Goal: Navigation & Orientation: Go to known website

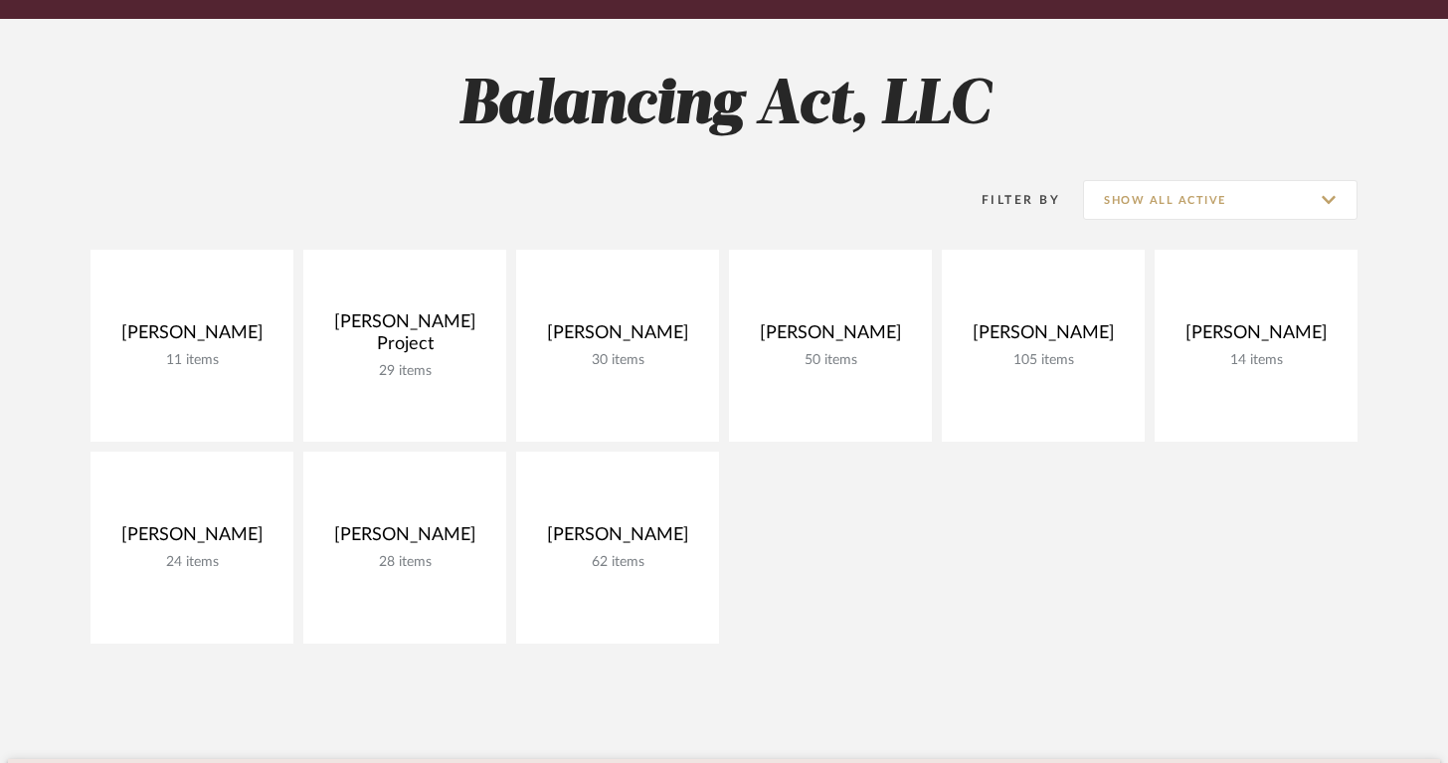
scroll to position [247, 0]
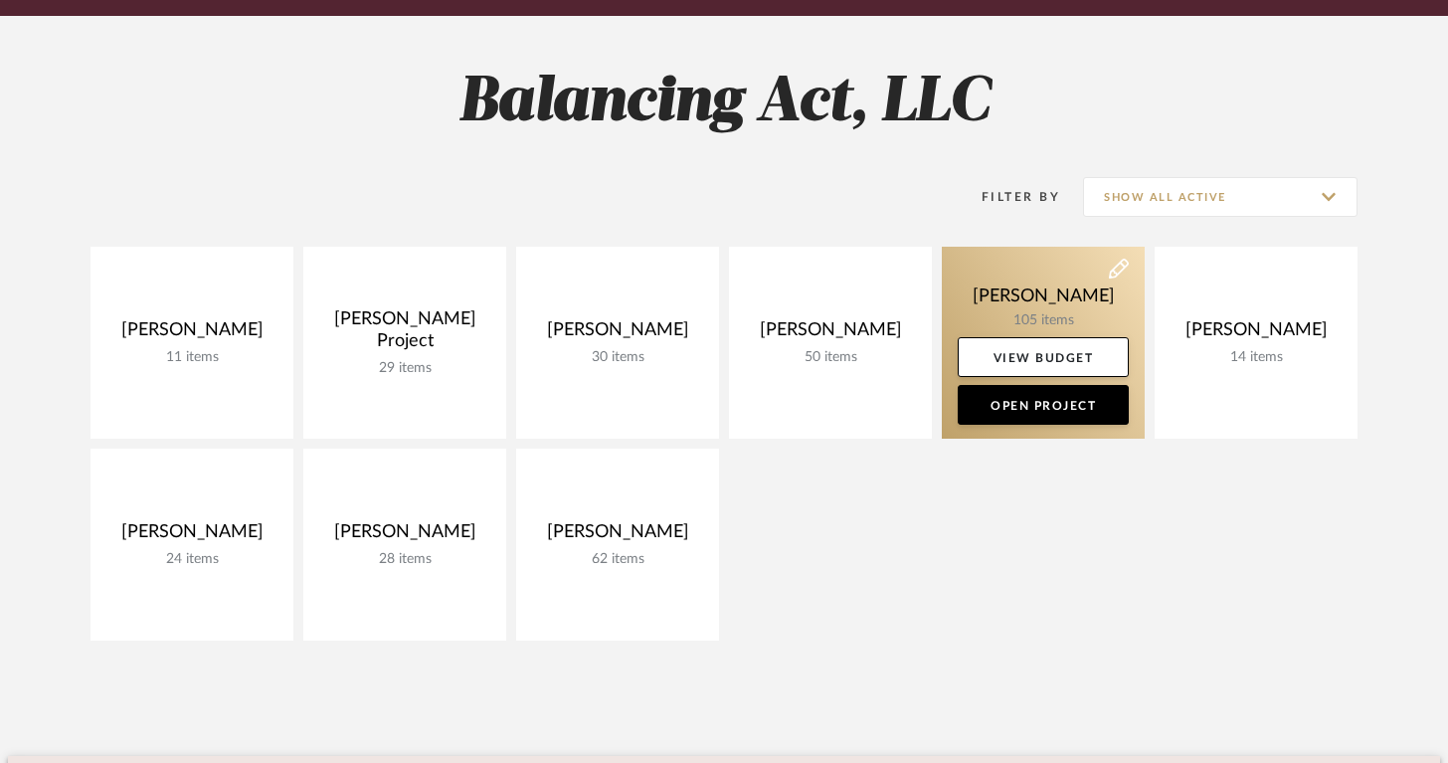
click at [949, 289] on link at bounding box center [1043, 343] width 203 height 192
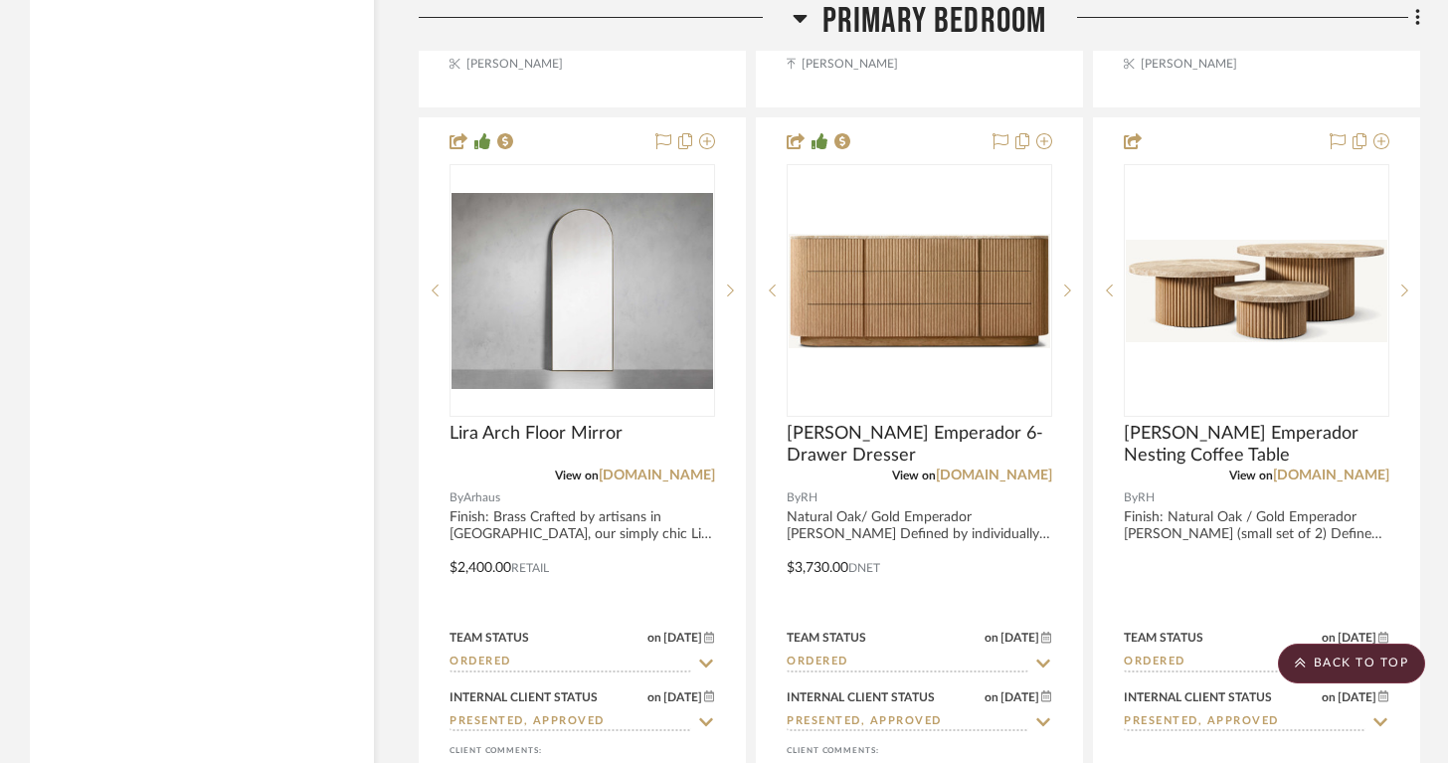
scroll to position [11622, 0]
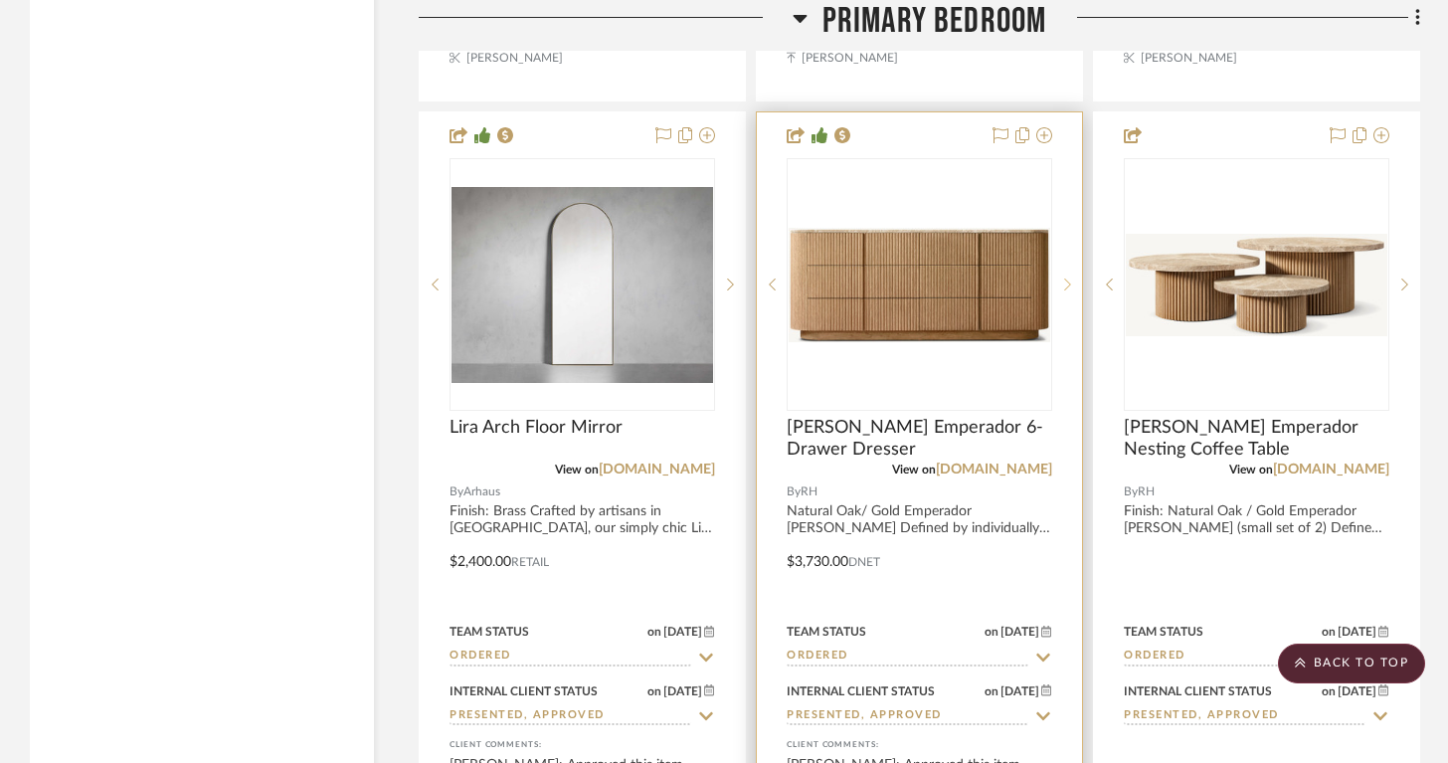
click at [1066, 284] on div at bounding box center [1067, 284] width 30 height 253
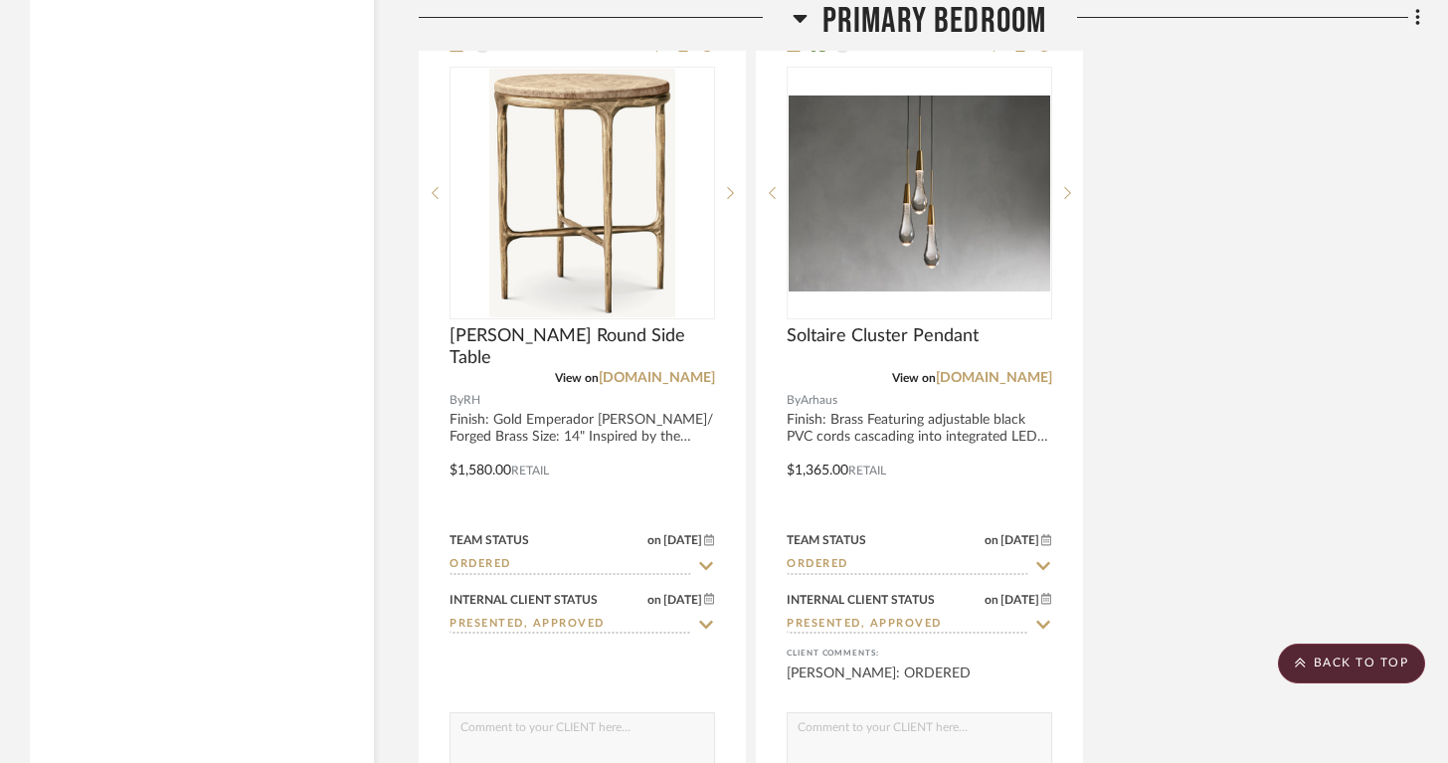
scroll to position [12562, 0]
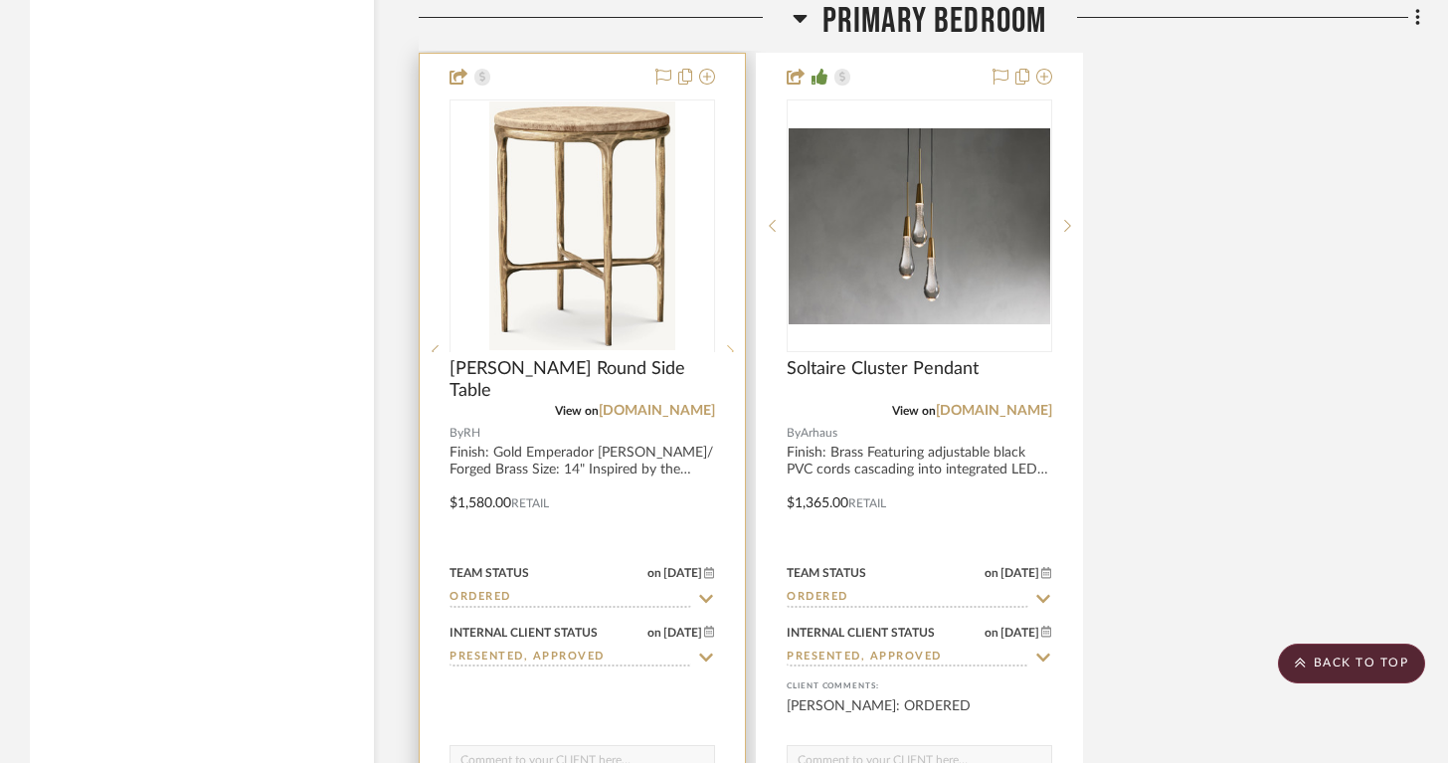
click at [734, 344] on sr-next-btn at bounding box center [730, 351] width 30 height 14
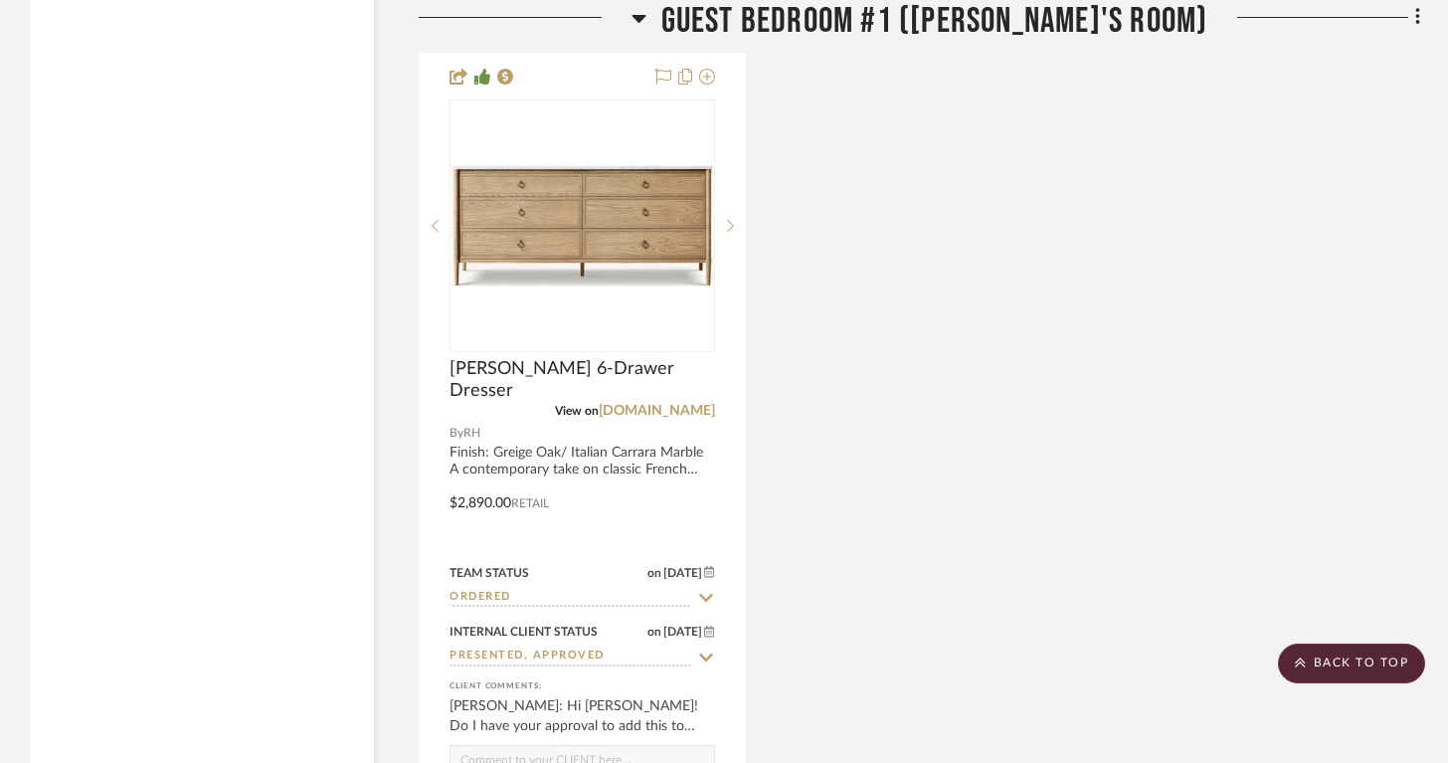
scroll to position [17242, 0]
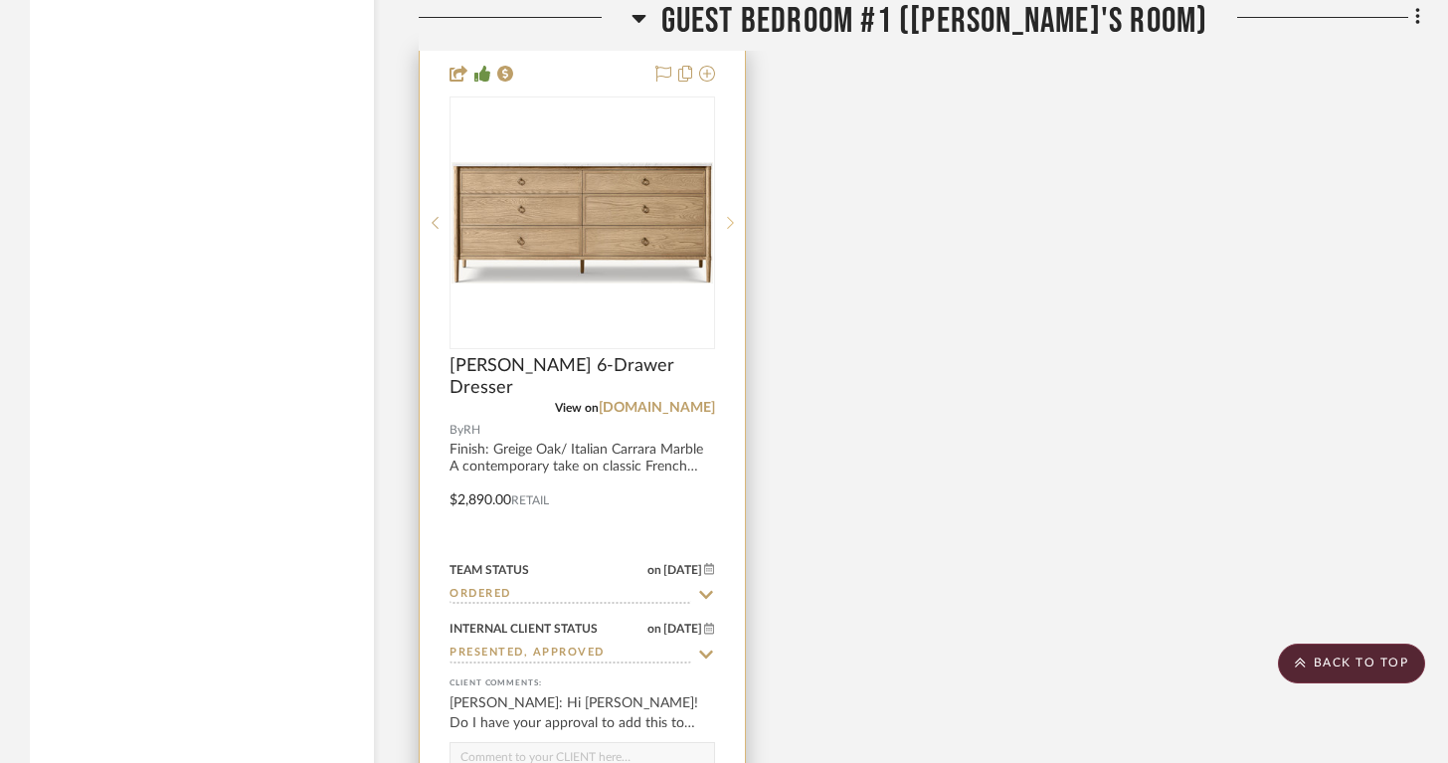
click at [732, 216] on icon at bounding box center [730, 223] width 7 height 14
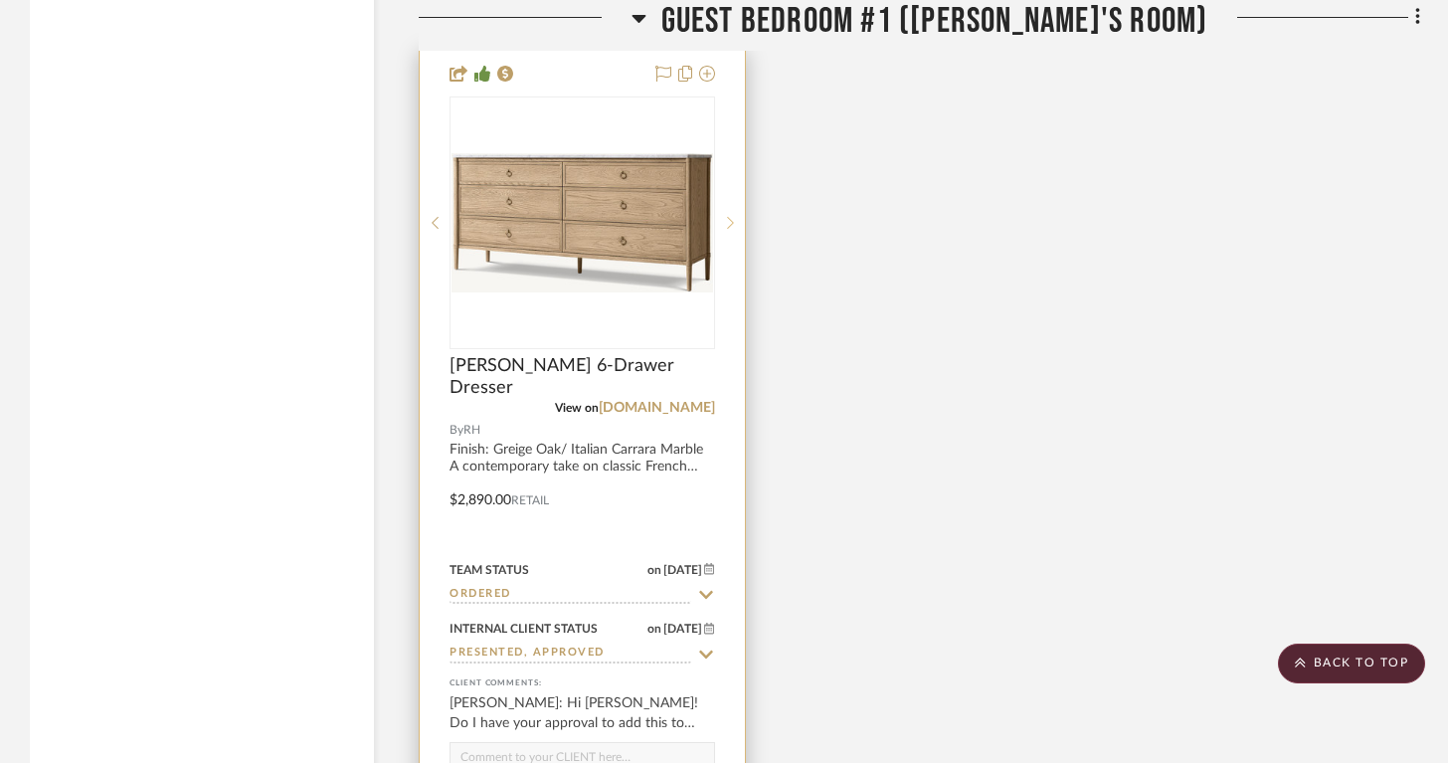
click at [732, 216] on icon at bounding box center [730, 223] width 7 height 14
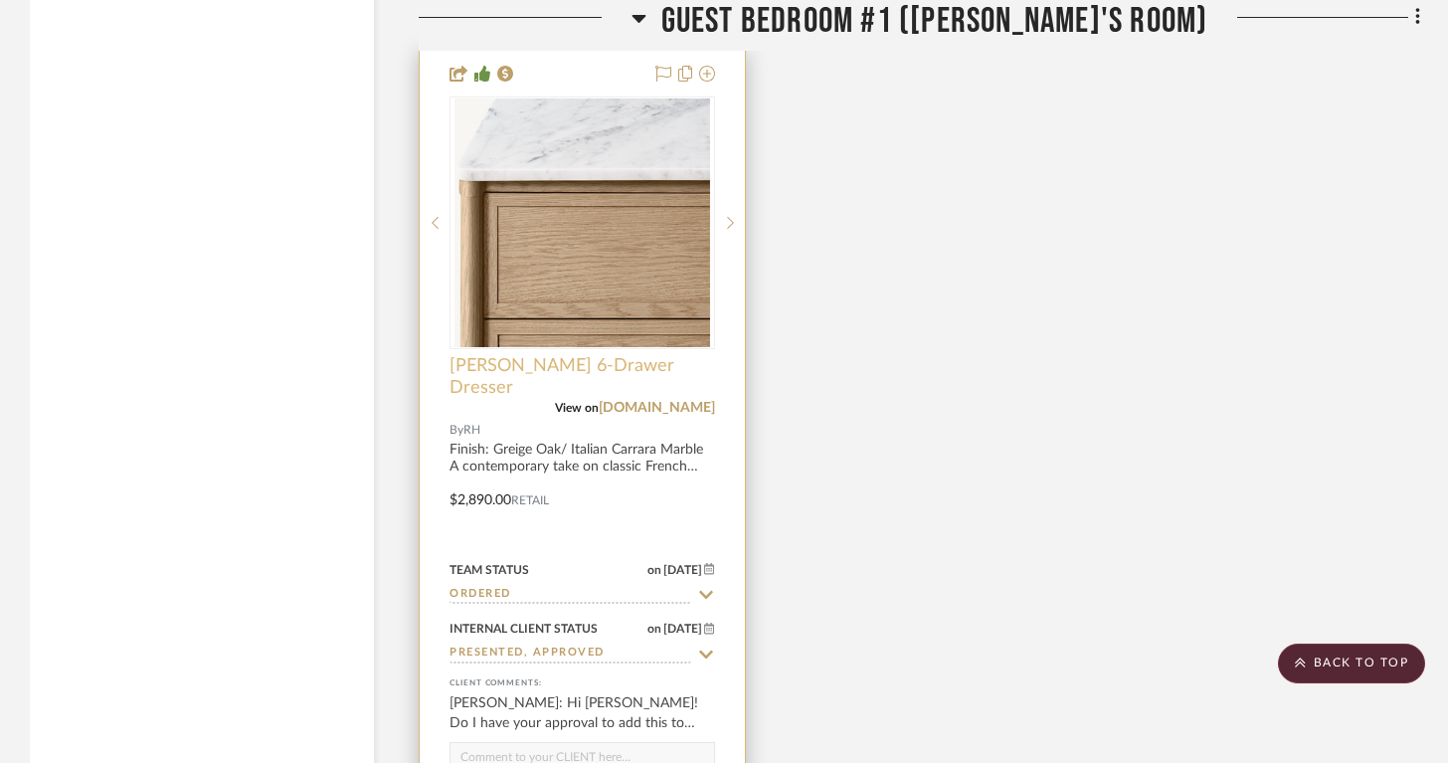
click at [688, 374] on span "[PERSON_NAME] 6-Drawer Dresser" at bounding box center [583, 377] width 266 height 44
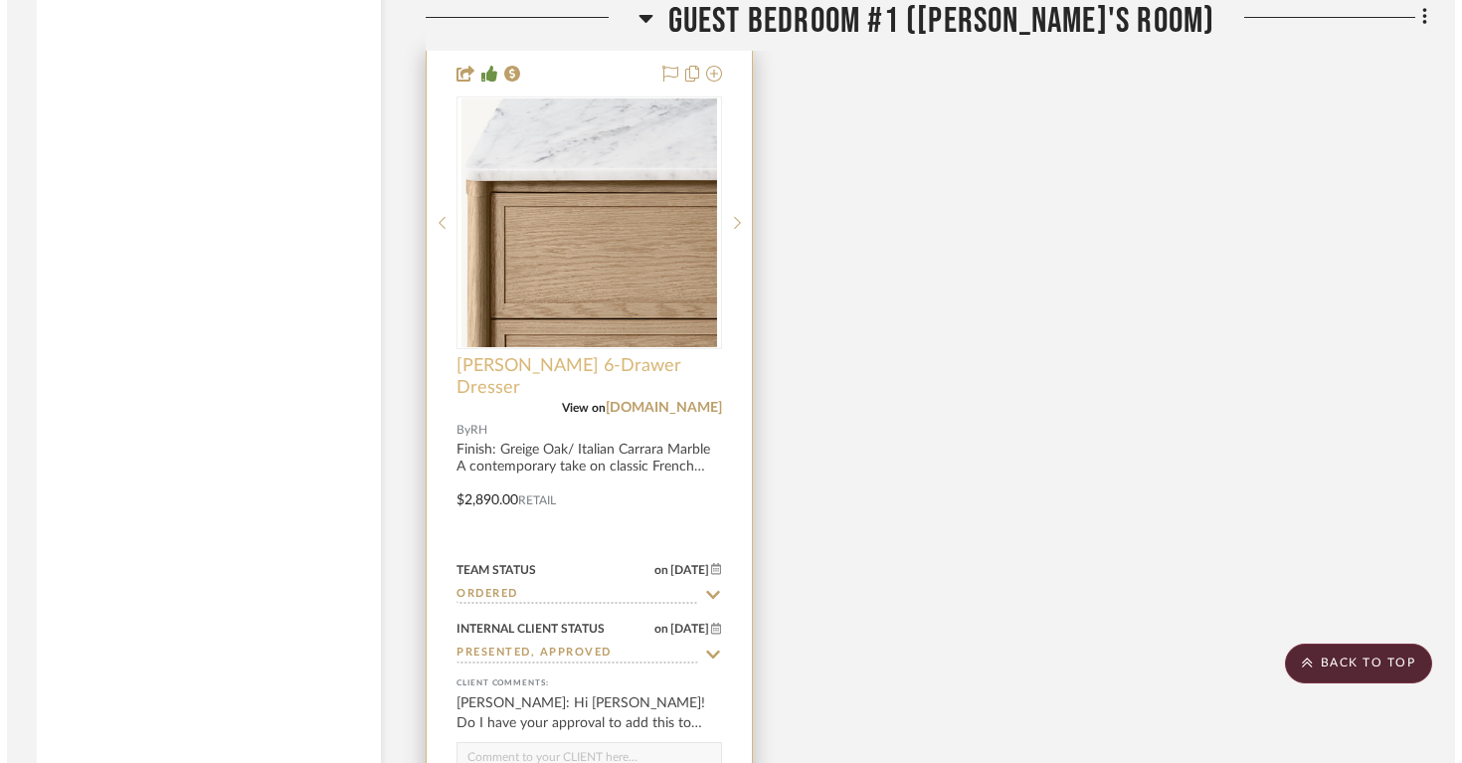
scroll to position [0, 0]
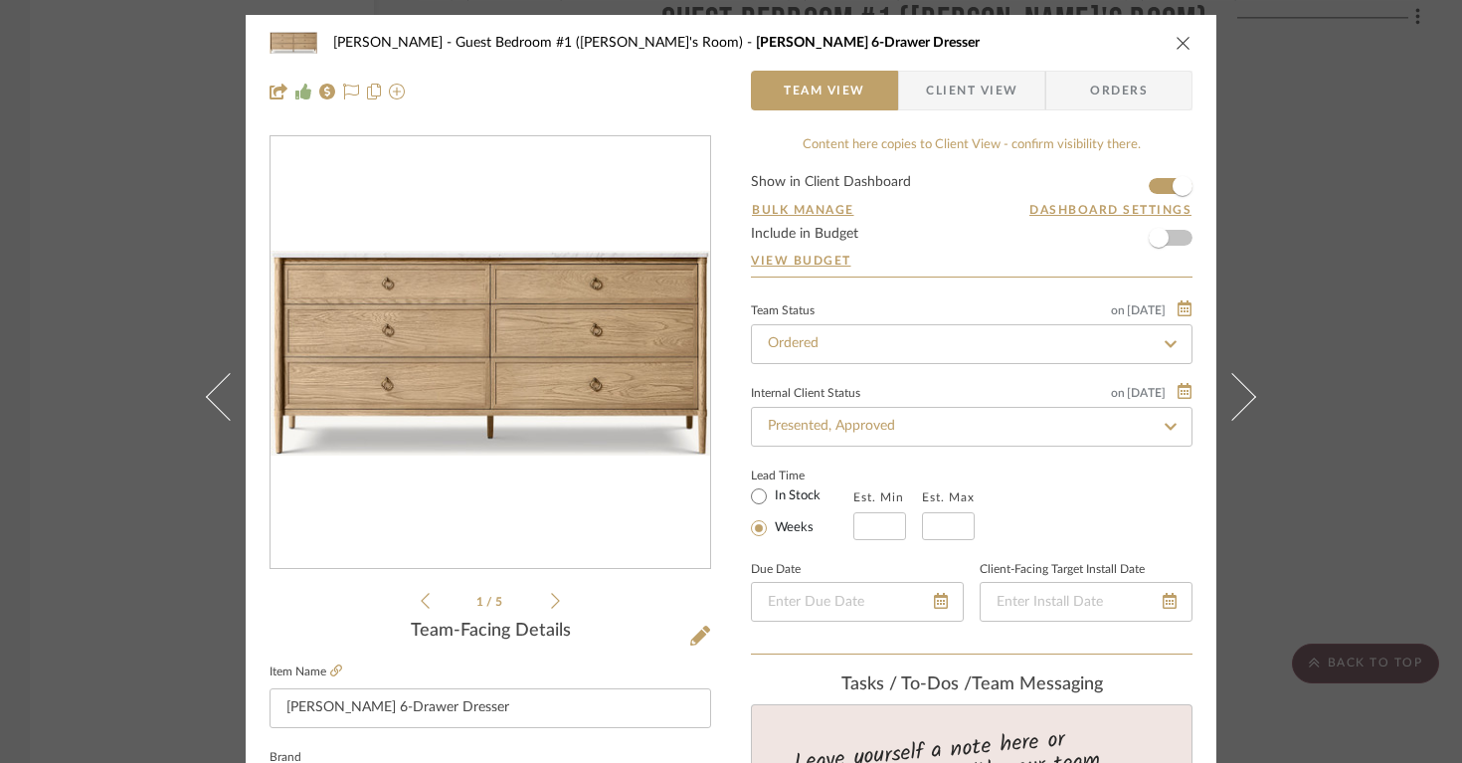
click at [1175, 37] on icon "close" at bounding box center [1183, 43] width 16 height 16
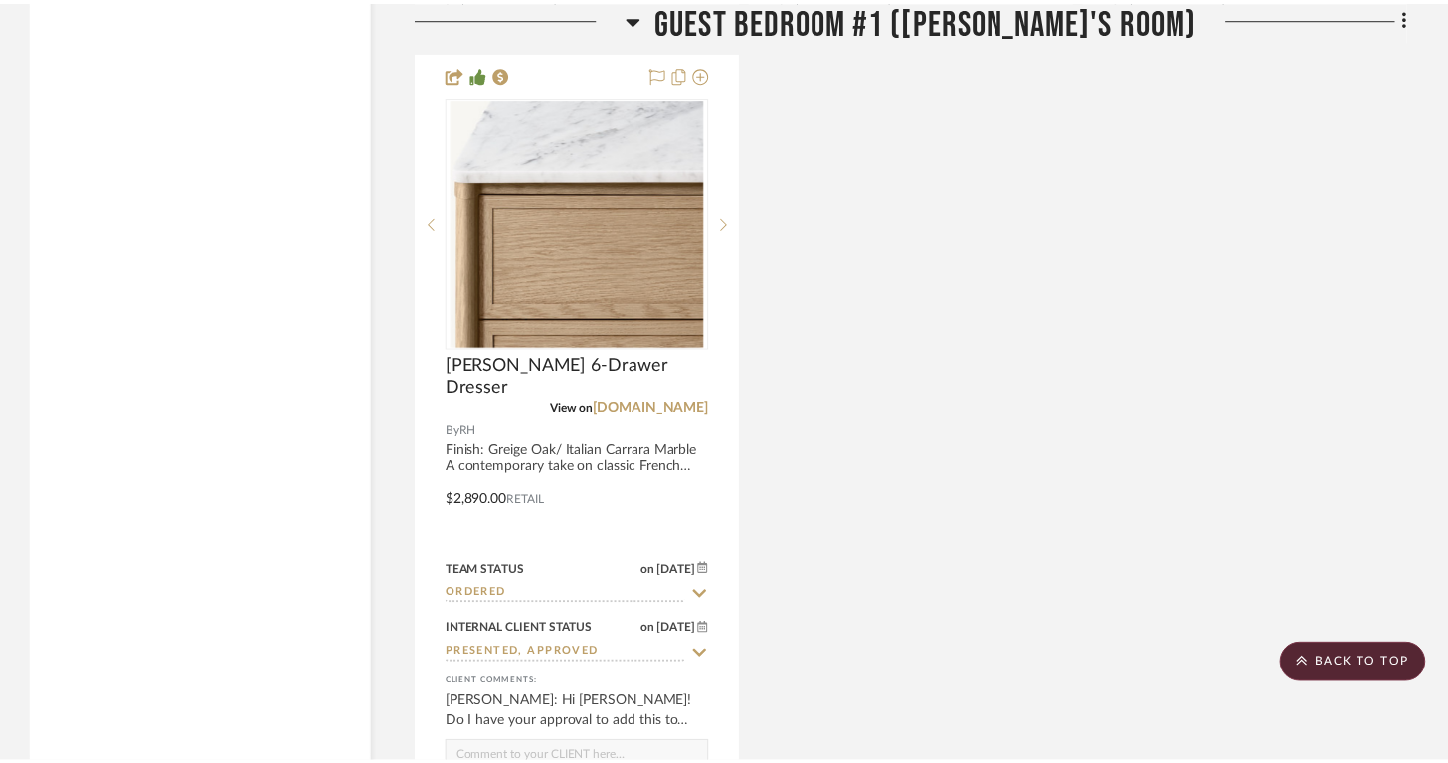
scroll to position [17242, 0]
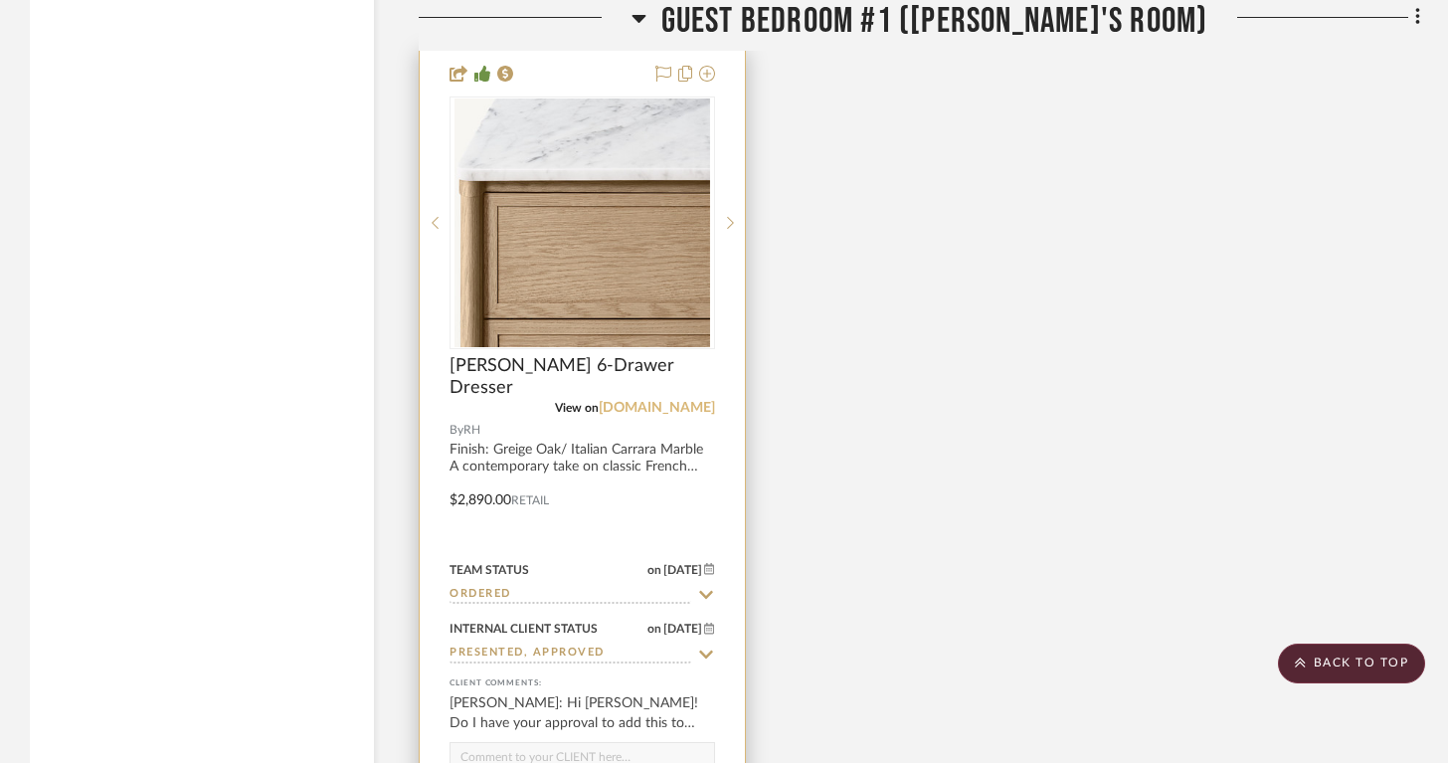
click at [702, 401] on link "[DOMAIN_NAME]" at bounding box center [657, 408] width 116 height 14
